Goal: Task Accomplishment & Management: Complete application form

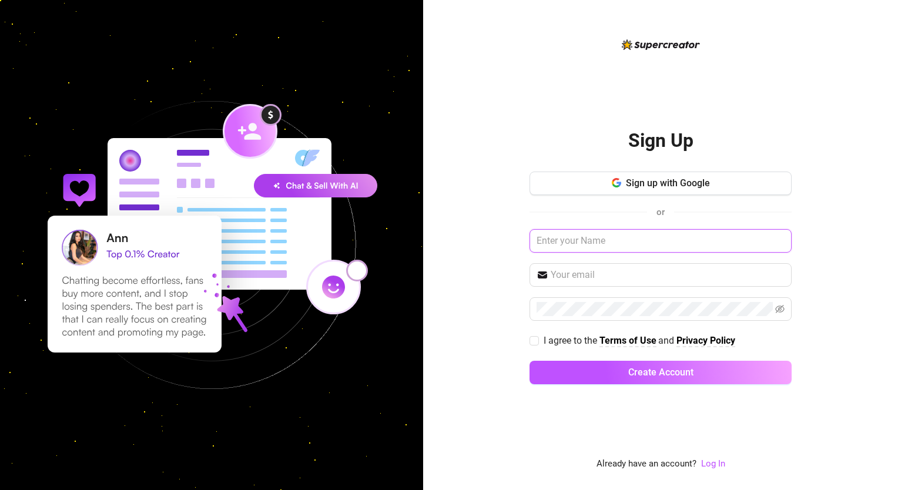
click at [600, 232] on input "text" at bounding box center [661, 241] width 262 height 24
click at [591, 237] on input "text" at bounding box center [661, 241] width 262 height 24
click at [597, 263] on span at bounding box center [661, 275] width 262 height 24
click at [583, 275] on input "text" at bounding box center [668, 275] width 234 height 14
drag, startPoint x: 471, startPoint y: 398, endPoint x: 490, endPoint y: 382, distance: 25.0
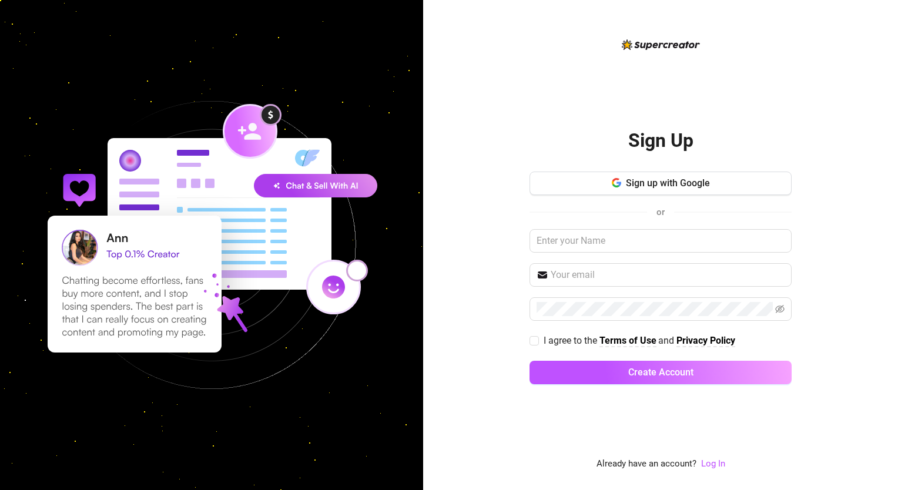
click at [471, 398] on div "Sign Up Sign up with Google or I agree to the Terms of Use and Privacy Policy C…" at bounding box center [660, 245] width 475 height 490
click at [598, 246] on input "text" at bounding box center [661, 241] width 262 height 24
click at [598, 262] on div "Sign up with Google or [EMAIL_ADDRESS][DOMAIN_NAME] I agree to the Terms of Use…" at bounding box center [661, 283] width 262 height 223
click at [610, 247] on input "remahdangcal@gmail.com" at bounding box center [661, 241] width 262 height 24
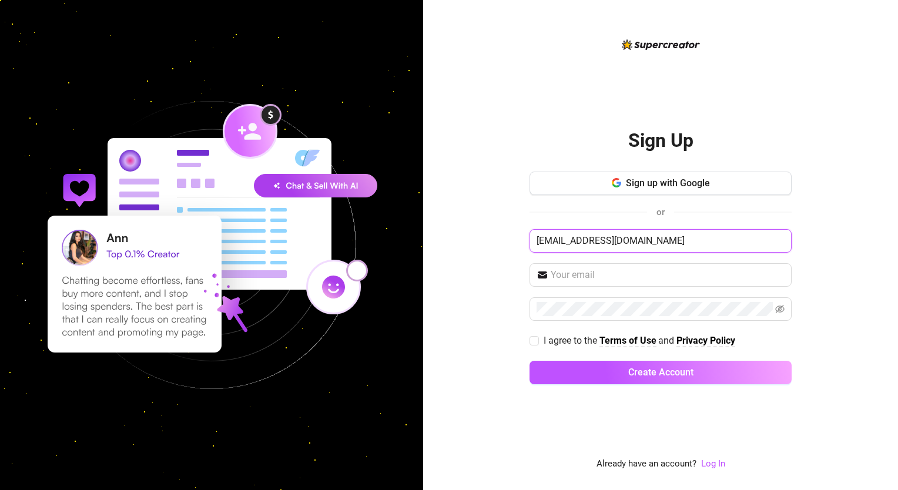
click at [610, 247] on input "remahdangcal@gmail.com" at bounding box center [661, 241] width 262 height 24
click at [651, 236] on input "Remah Dangca" at bounding box center [661, 241] width 262 height 24
type input "Remah Dangcal"
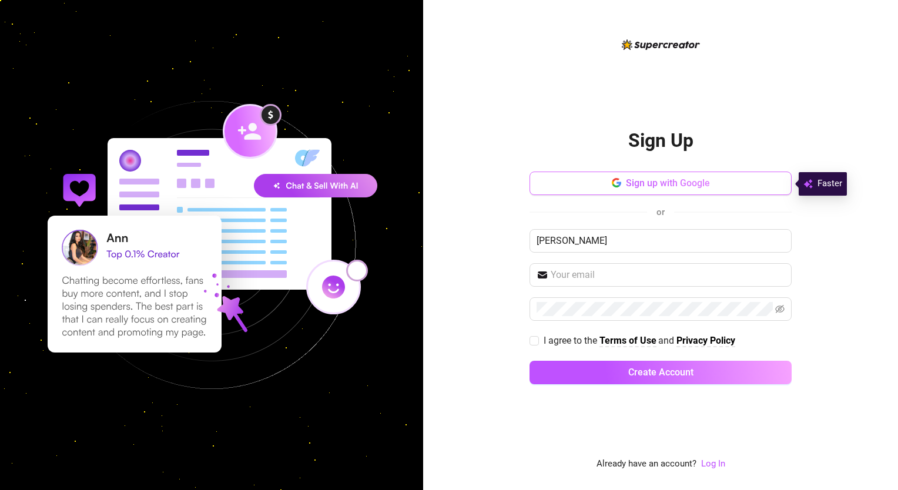
click at [621, 180] on button "Sign up with Google" at bounding box center [661, 184] width 262 height 24
click at [643, 181] on span "Sign up with Google" at bounding box center [668, 183] width 84 height 11
click at [643, 180] on span "Sign up with Google" at bounding box center [668, 183] width 84 height 11
click at [644, 174] on button "Sign up with Google" at bounding box center [661, 184] width 262 height 24
click at [644, 171] on div "Sign Up Sign up with Google or I agree to the Terms of Use and Privacy Policy C…" at bounding box center [661, 254] width 262 height 282
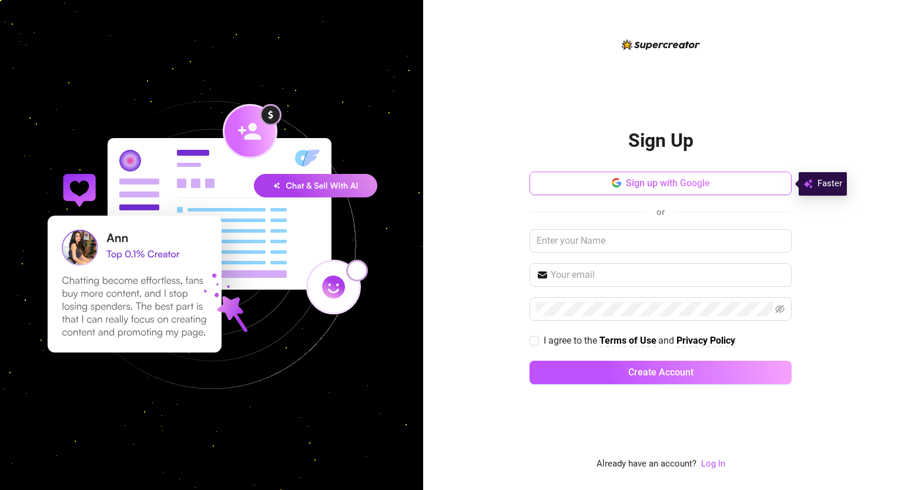
click at [648, 180] on span "Sign up with Google" at bounding box center [668, 183] width 84 height 11
click at [670, 175] on button "Sign up with Google" at bounding box center [661, 184] width 262 height 24
